Goal: Transaction & Acquisition: Purchase product/service

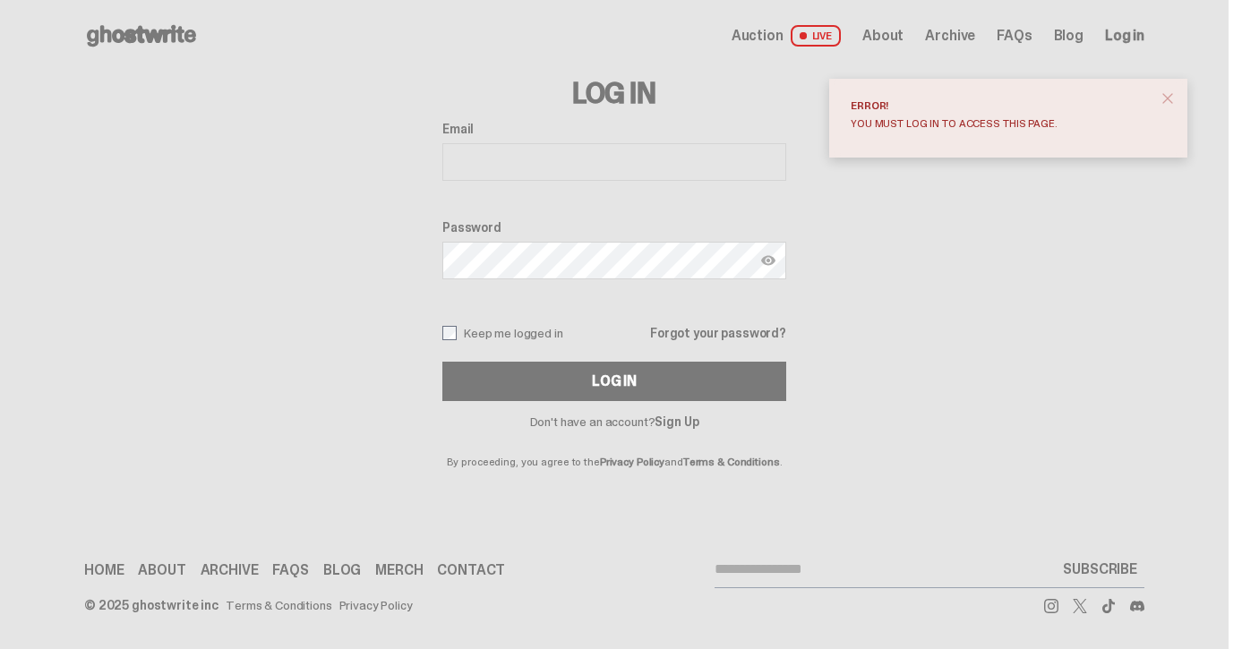
click at [560, 147] on input "Email" at bounding box center [614, 162] width 344 height 38
type input "**********"
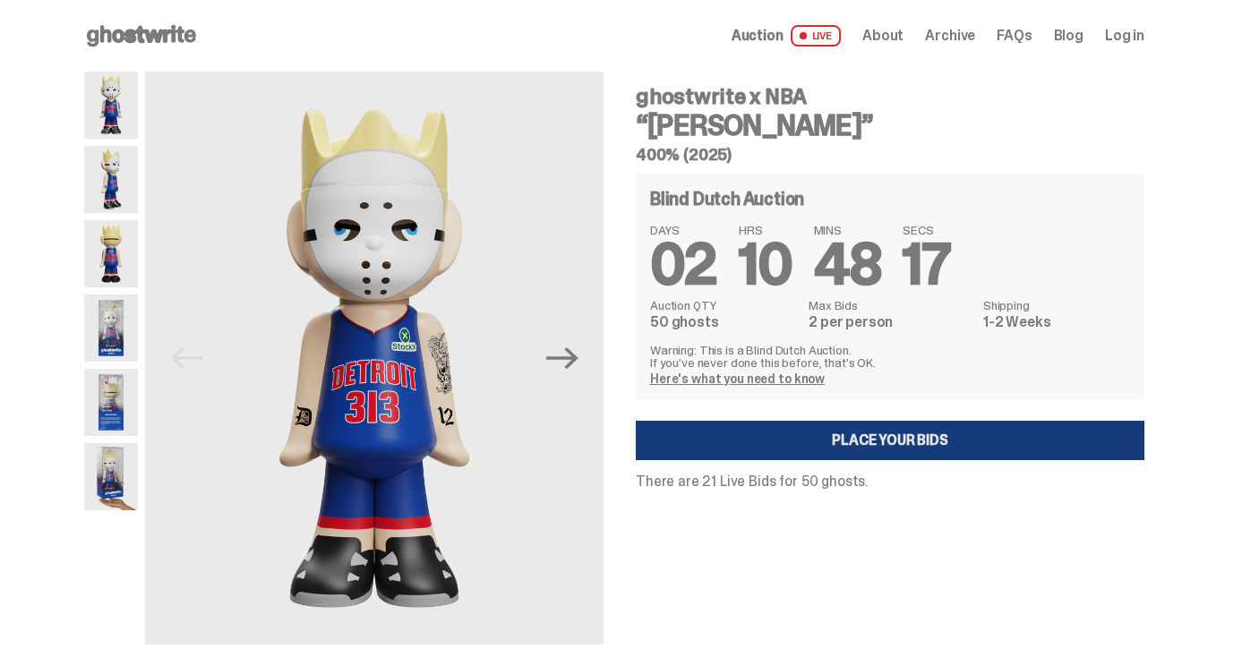
click at [888, 448] on link "Place your Bids" at bounding box center [890, 440] width 509 height 39
